Goal: Use online tool/utility: Utilize a website feature to perform a specific function

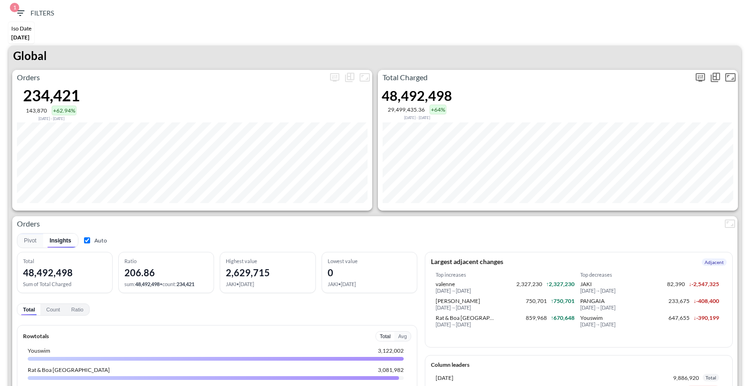
click at [696, 77] on icon "more" at bounding box center [700, 77] width 9 height 8
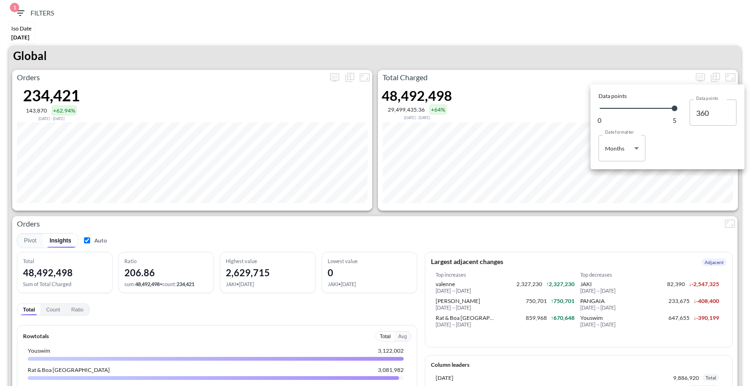
click at [617, 153] on body "BI.P.EYE, Interactive Analytics Dashboards 1 Filters Iso Date May 01, 2025 Glob…" at bounding box center [376, 193] width 752 height 386
click at [611, 170] on div "Days" at bounding box center [612, 172] width 12 height 8
type input "Days"
type input "146"
click at [584, 41] on div at bounding box center [376, 193] width 752 height 386
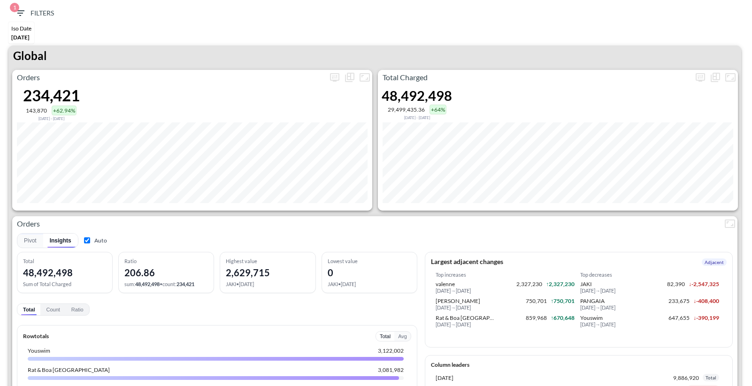
click at [566, 47] on div "Global" at bounding box center [374, 58] width 733 height 24
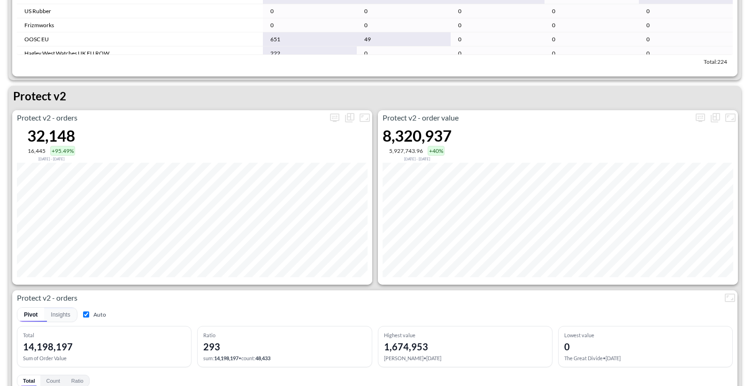
scroll to position [1744, 0]
